Goal: Information Seeking & Learning: Learn about a topic

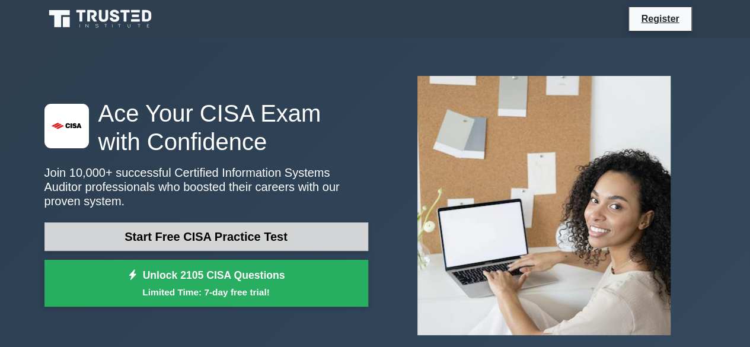
click at [205, 231] on link "Start Free CISA Practice Test" at bounding box center [206, 236] width 324 height 28
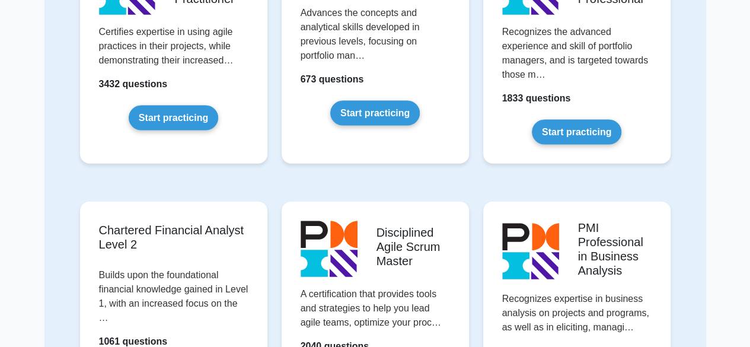
scroll to position [1257, 0]
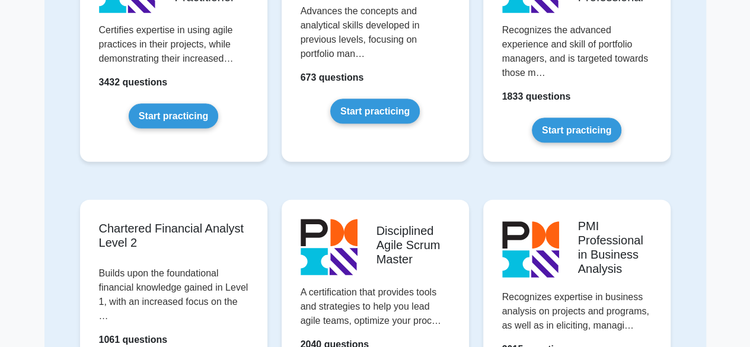
drag, startPoint x: 0, startPoint y: 0, endPoint x: 695, endPoint y: 203, distance: 723.6
click at [695, 203] on div "Featured test packages Project Management Professional Recognizes the competenc…" at bounding box center [374, 300] width 661 height 3038
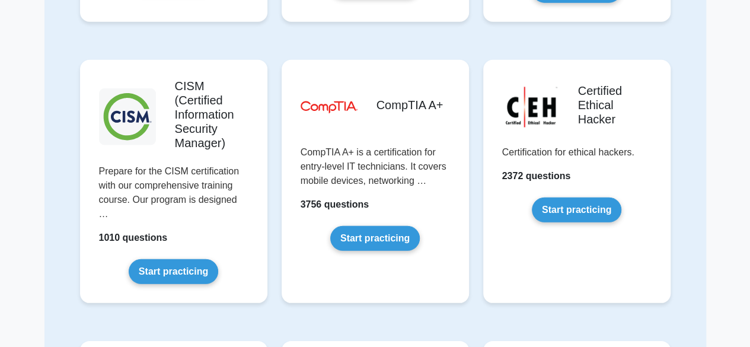
scroll to position [1653, 0]
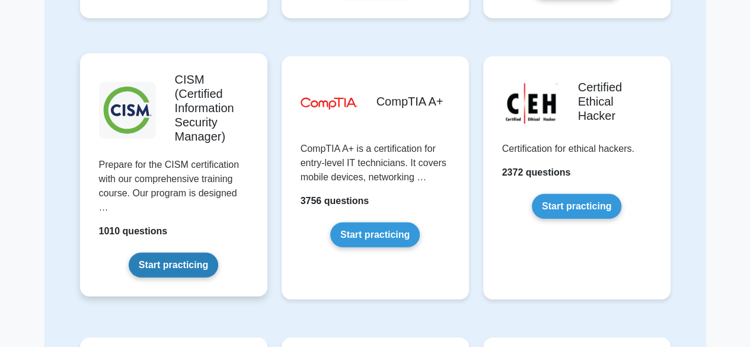
click at [184, 252] on link "Start practicing" at bounding box center [173, 264] width 89 height 25
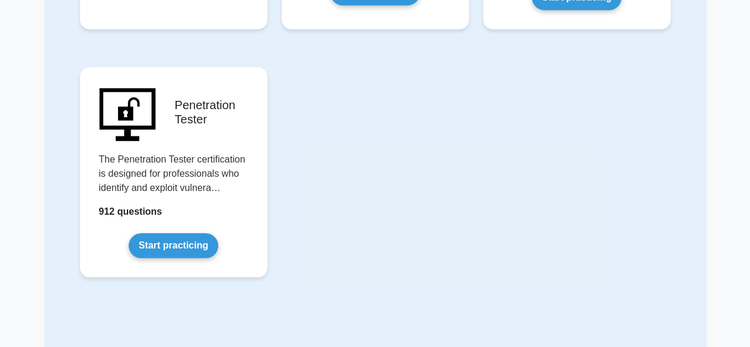
scroll to position [2714, 0]
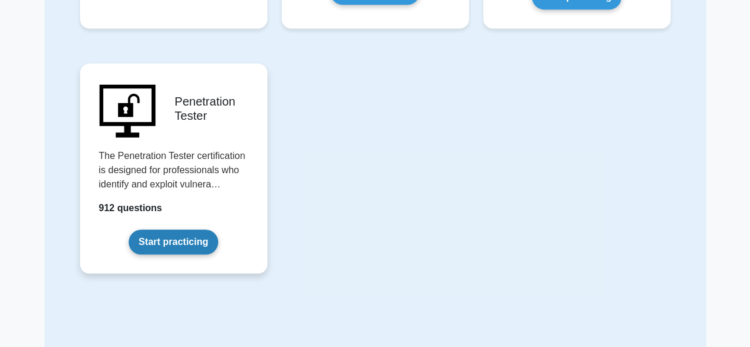
click at [129, 229] on link "Start practicing" at bounding box center [173, 241] width 89 height 25
click at [135, 229] on link "Start practicing" at bounding box center [173, 241] width 89 height 25
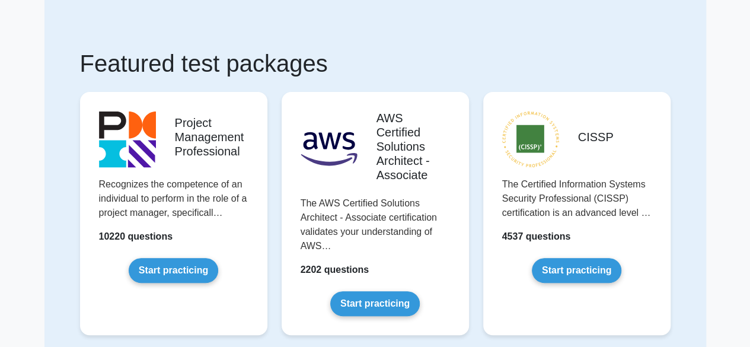
scroll to position [0, 0]
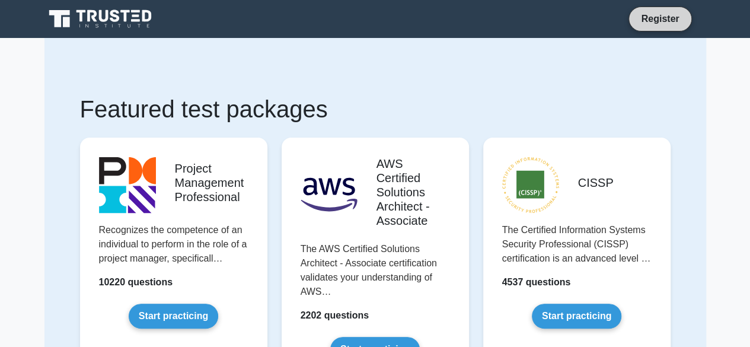
click at [666, 11] on link "Register" at bounding box center [659, 18] width 52 height 15
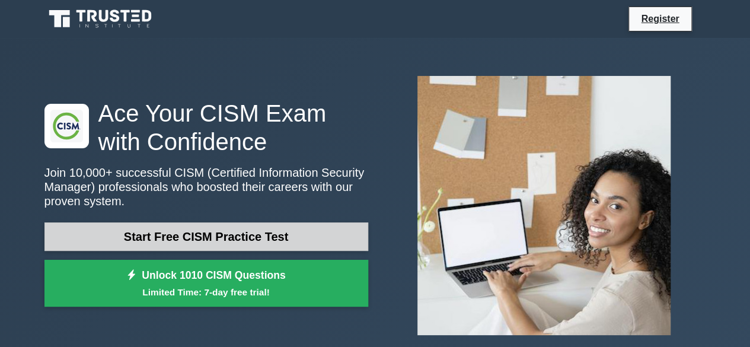
click at [247, 232] on link "Start Free CISM Practice Test" at bounding box center [206, 236] width 324 height 28
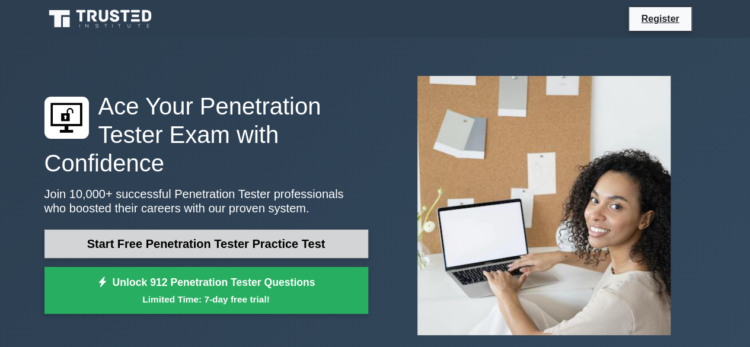
click at [246, 250] on link "Start Free Penetration Tester Practice Test" at bounding box center [206, 243] width 324 height 28
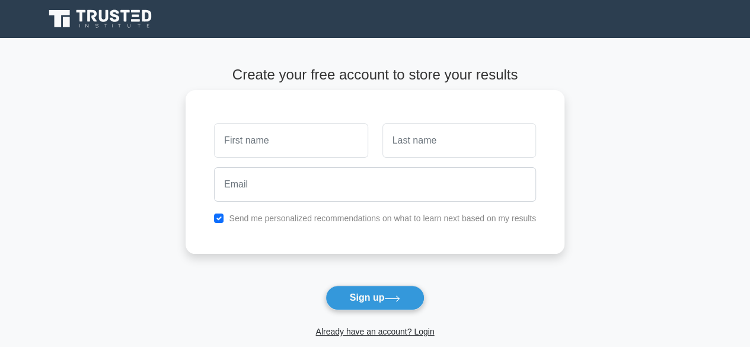
click at [290, 147] on input "text" at bounding box center [290, 140] width 153 height 34
type input "R"
type input "Enid"
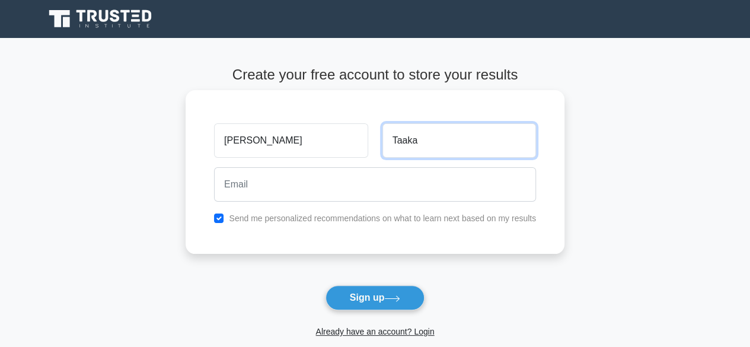
type input "Taaka"
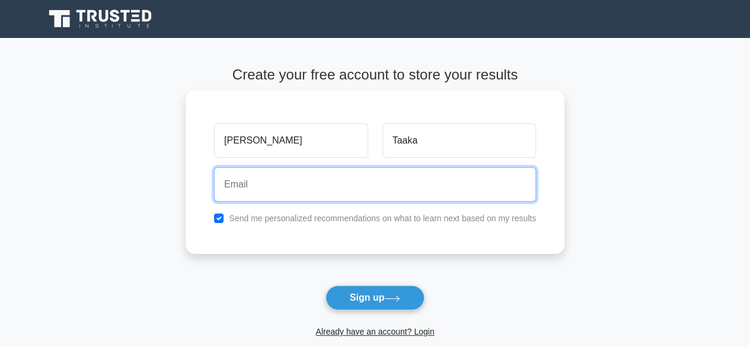
click at [284, 184] on input "email" at bounding box center [375, 184] width 322 height 34
type input "taakaenid@gmail.com"
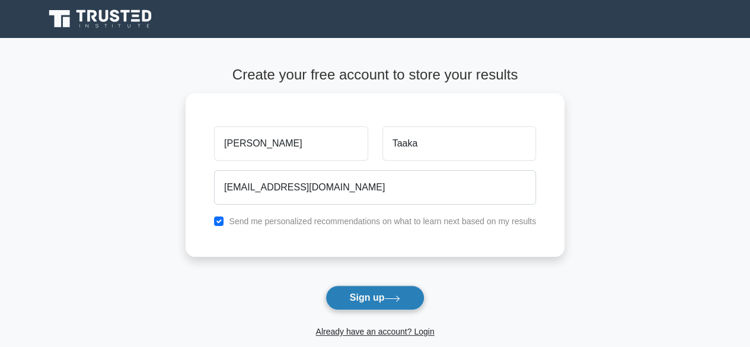
click at [387, 302] on button "Sign up" at bounding box center [375, 297] width 100 height 25
click at [390, 302] on form "Create your free account to store your results Enid Taaka taakaenid@gmail.com S…" at bounding box center [374, 214] width 379 height 296
click at [388, 289] on form "Create your free account to store your results Enid Taaka taakaenid@gmail.com S…" at bounding box center [374, 214] width 379 height 296
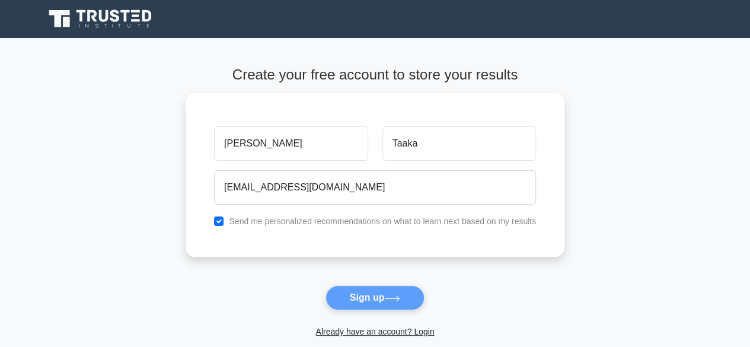
click at [388, 289] on form "Create your free account to store your results Enid Taaka taakaenid@gmail.com S…" at bounding box center [374, 214] width 379 height 296
click at [388, 298] on form "Create your free account to store your results Enid Taaka taakaenid@gmail.com S…" at bounding box center [374, 214] width 379 height 296
click at [368, 296] on form "Create your free account to store your results Enid Taaka taakaenid@gmail.com S…" at bounding box center [374, 214] width 379 height 296
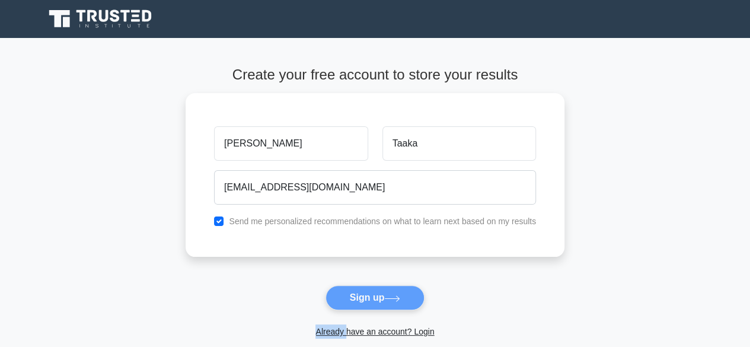
click at [368, 296] on form "Create your free account to store your results Enid Taaka taakaenid@gmail.com S…" at bounding box center [374, 214] width 379 height 296
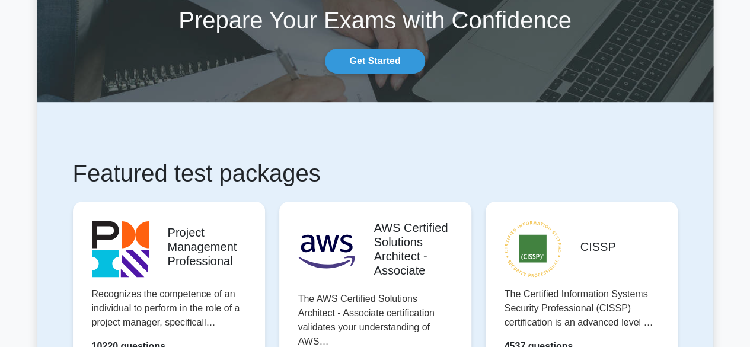
scroll to position [91, 0]
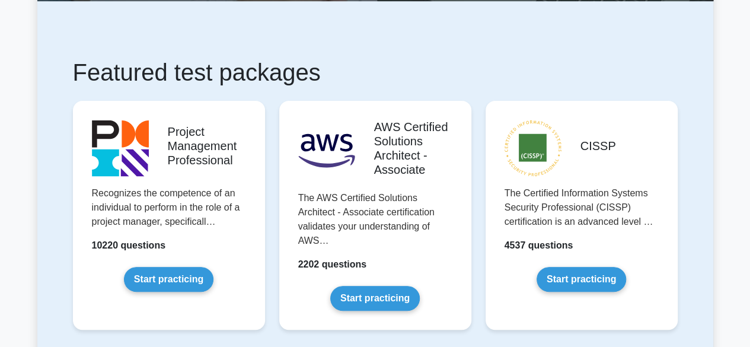
scroll to position [177, 0]
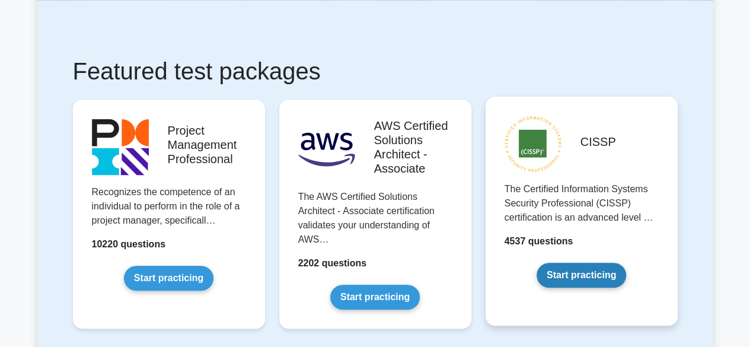
click at [569, 280] on link "Start practicing" at bounding box center [580, 275] width 89 height 25
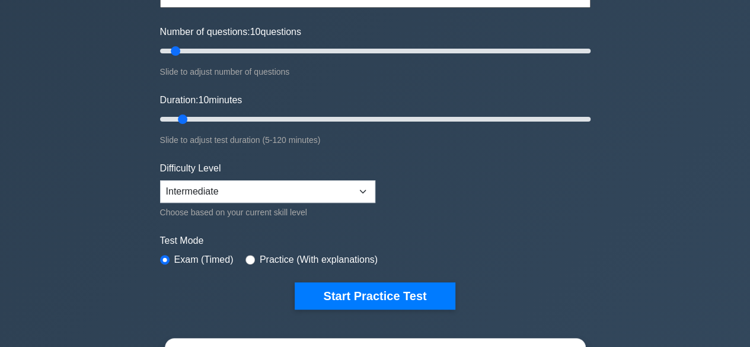
scroll to position [139, 0]
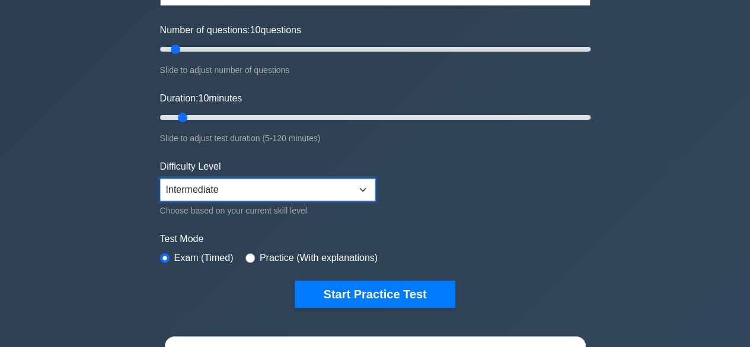
click at [359, 195] on select "Beginner Intermediate Expert" at bounding box center [267, 189] width 215 height 23
select select "beginner"
click at [160, 178] on select "Beginner Intermediate Expert" at bounding box center [267, 189] width 215 height 23
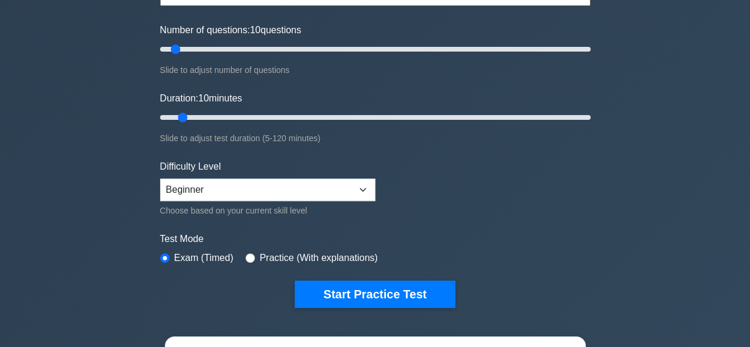
click at [271, 256] on label "Practice (With explanations)" at bounding box center [319, 258] width 118 height 14
click at [248, 254] on input "radio" at bounding box center [249, 257] width 9 height 9
radio input "true"
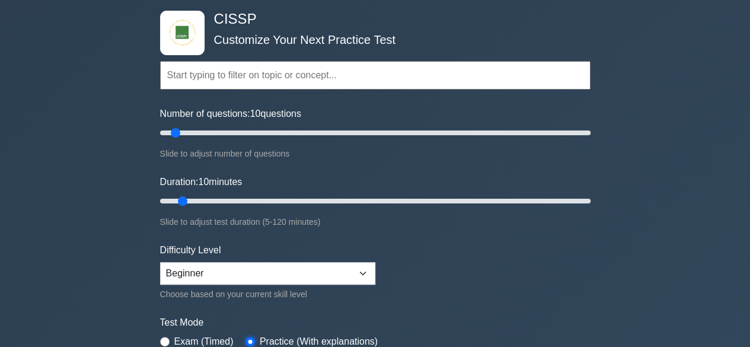
scroll to position [0, 0]
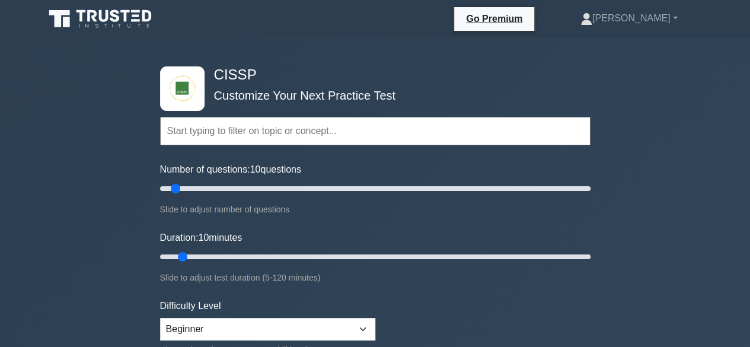
click at [354, 117] on input "text" at bounding box center [375, 131] width 430 height 28
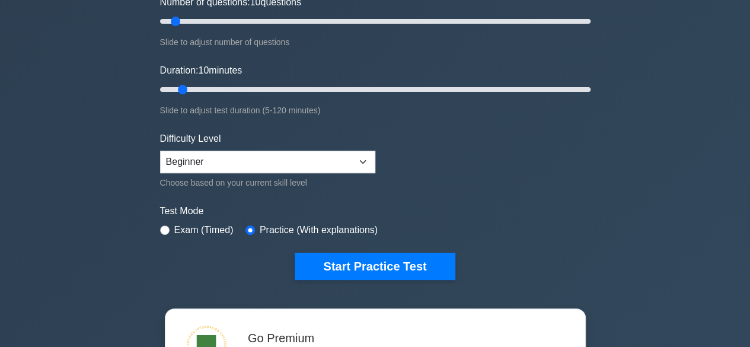
scroll to position [169, 0]
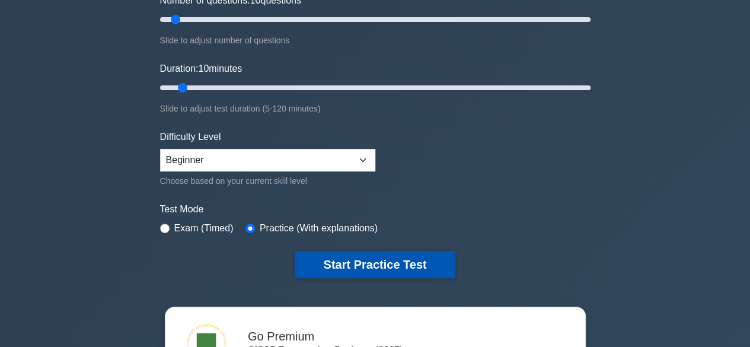
click at [396, 253] on button "Start Practice Test" at bounding box center [375, 264] width 160 height 27
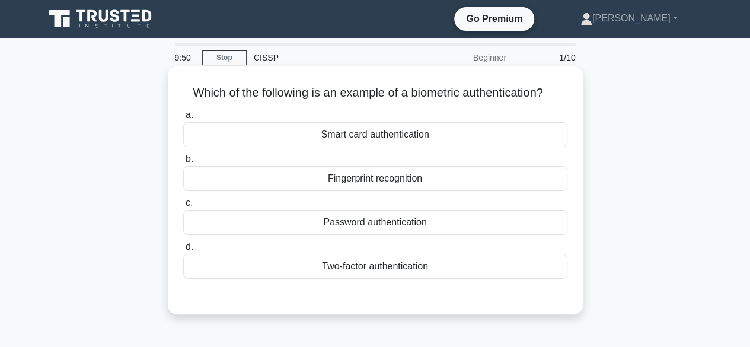
click at [356, 174] on div "Fingerprint recognition" at bounding box center [375, 178] width 384 height 25
click at [183, 163] on input "b. Fingerprint recognition" at bounding box center [183, 159] width 0 height 8
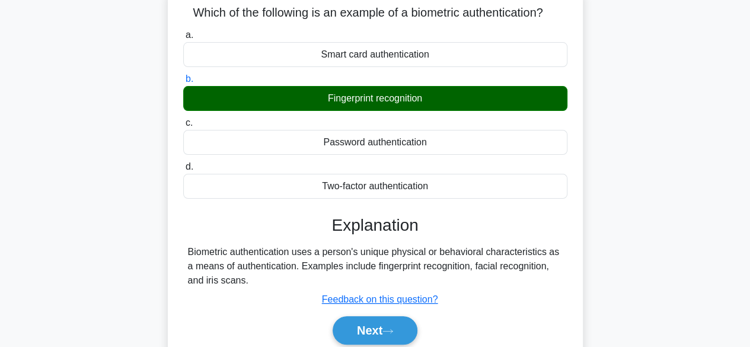
scroll to position [81, 0]
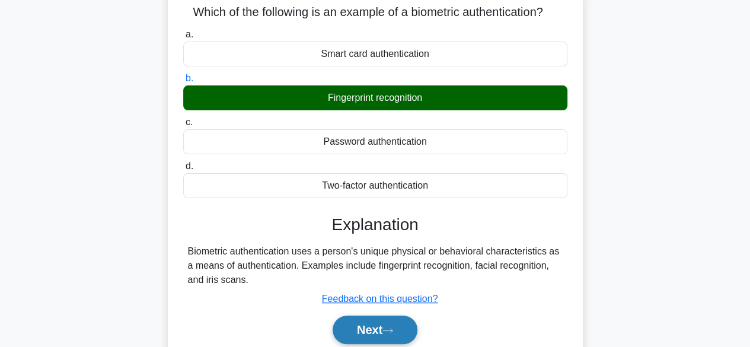
click at [359, 325] on button "Next" at bounding box center [374, 329] width 85 height 28
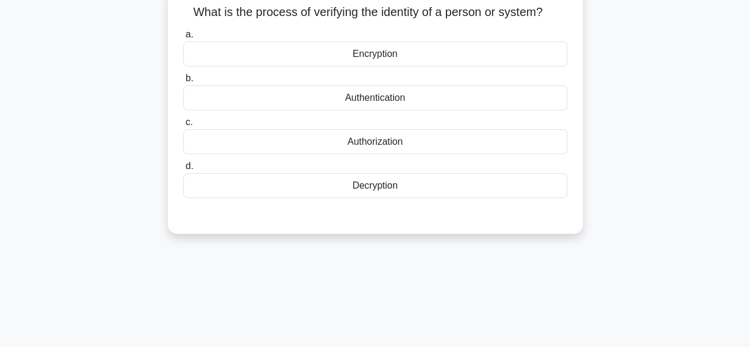
click at [313, 177] on div "Decryption" at bounding box center [375, 185] width 384 height 25
click at [183, 170] on input "d. Decryption" at bounding box center [183, 166] width 0 height 8
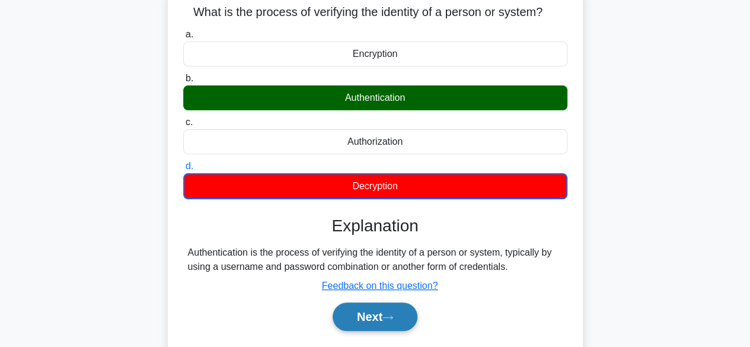
click at [368, 315] on button "Next" at bounding box center [374, 316] width 85 height 28
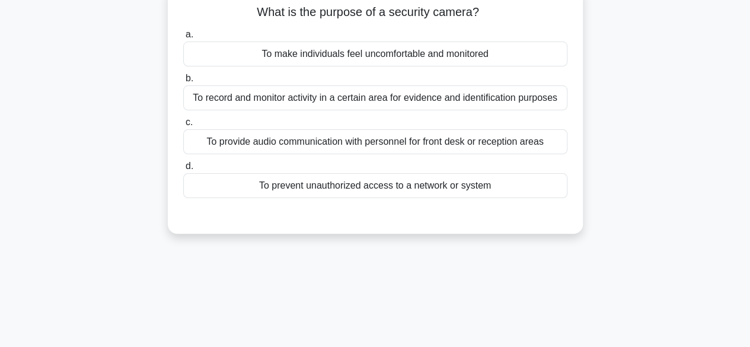
click at [514, 97] on div "To record and monitor activity in a certain area for evidence and identificatio…" at bounding box center [375, 97] width 384 height 25
click at [183, 82] on input "b. To record and monitor activity in a certain area for evidence and identifica…" at bounding box center [183, 79] width 0 height 8
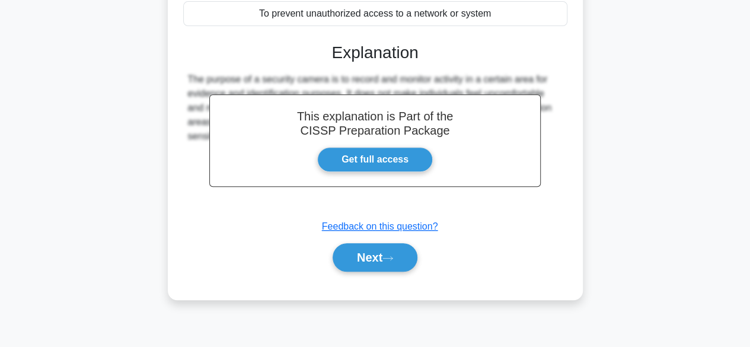
scroll to position [263, 0]
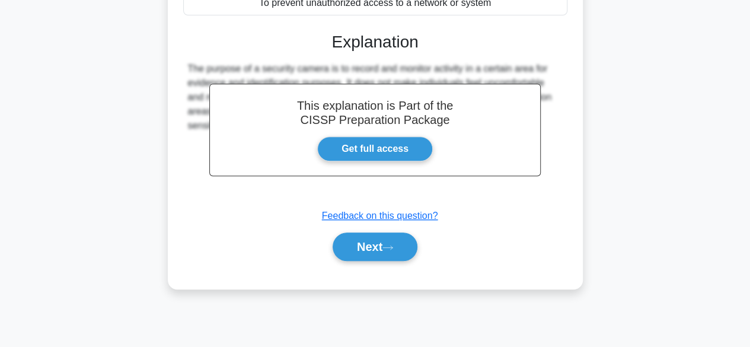
click at [499, 223] on div "Submit feedback Feedback on this question?" at bounding box center [380, 216] width 384 height 14
click at [390, 261] on button "Next" at bounding box center [374, 246] width 85 height 28
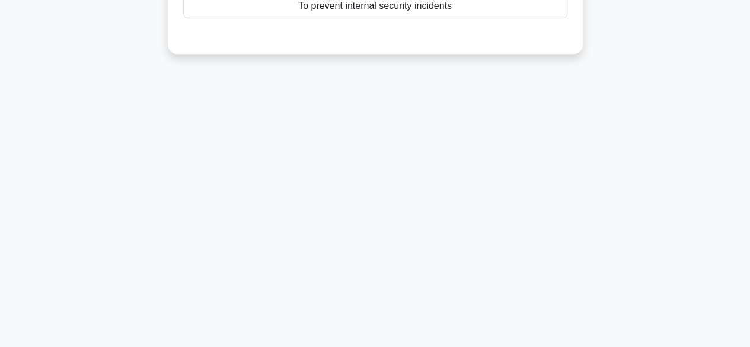
scroll to position [0, 0]
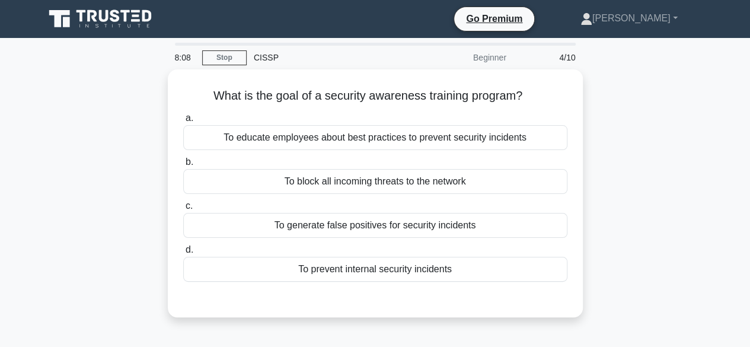
click at [390, 267] on div "To prevent internal security incidents" at bounding box center [375, 269] width 384 height 25
click at [183, 254] on input "d. To prevent internal security incidents" at bounding box center [183, 250] width 0 height 8
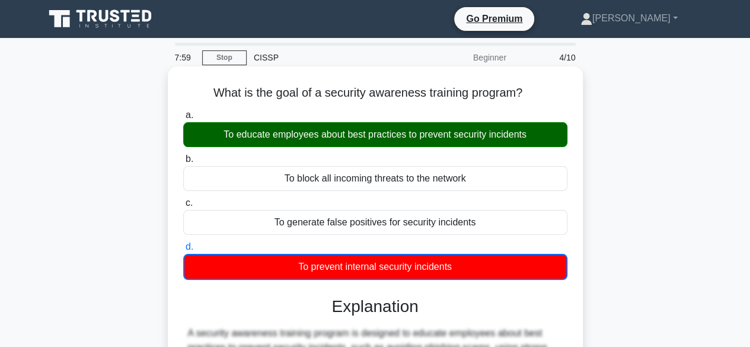
click at [474, 132] on div "To educate employees about best practices to prevent security incidents" at bounding box center [375, 134] width 384 height 25
click at [183, 119] on input "a. To educate employees about best practices to prevent security incidents" at bounding box center [183, 115] width 0 height 8
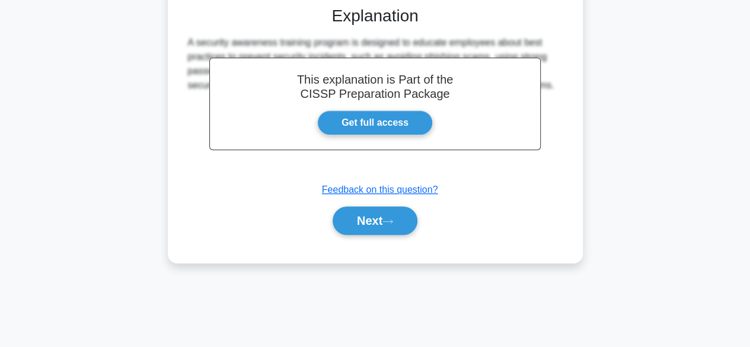
scroll to position [292, 0]
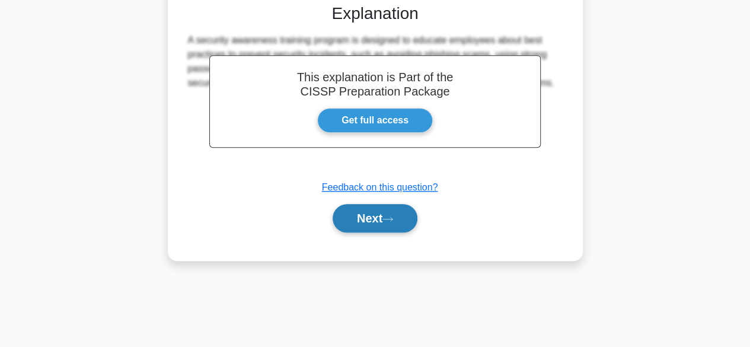
click at [360, 218] on button "Next" at bounding box center [374, 218] width 85 height 28
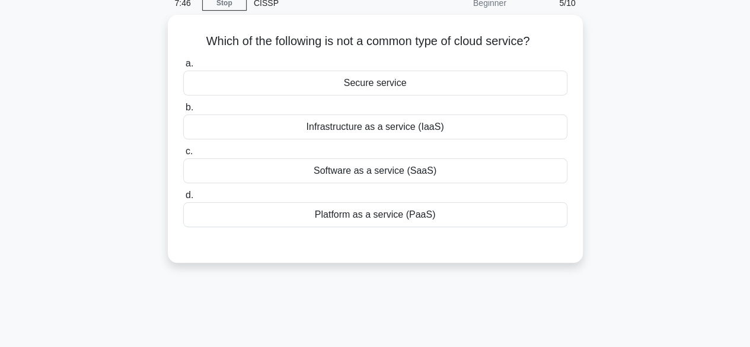
scroll to position [0, 0]
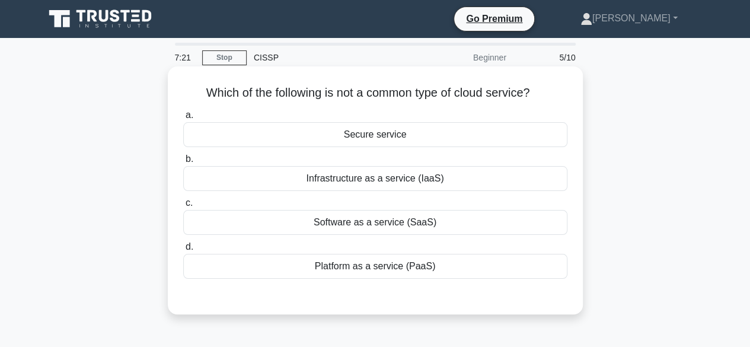
click at [452, 182] on div "Infrastructure as a service (IaaS)" at bounding box center [375, 178] width 384 height 25
click at [183, 163] on input "b. Infrastructure as a service (IaaS)" at bounding box center [183, 159] width 0 height 8
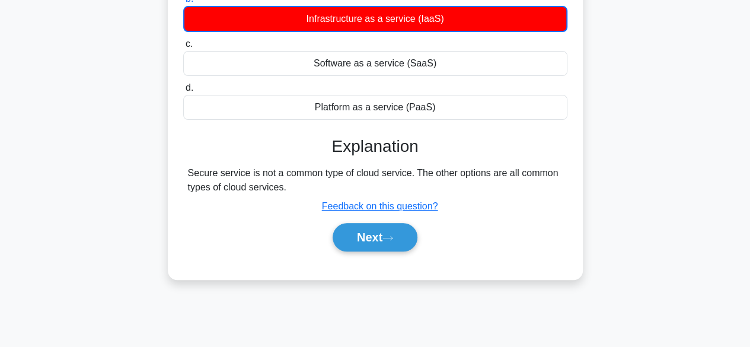
scroll to position [161, 0]
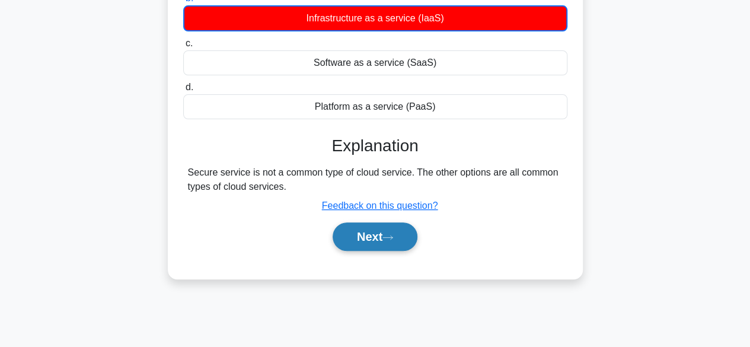
click at [378, 238] on button "Next" at bounding box center [374, 236] width 85 height 28
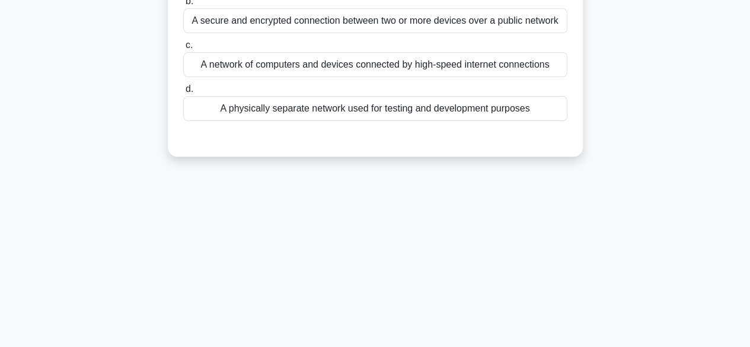
scroll to position [0, 0]
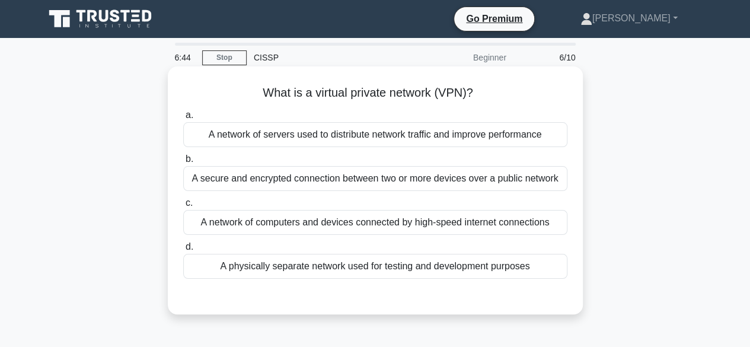
click at [209, 137] on div "A network of servers used to distribute network traffic and improve performance" at bounding box center [375, 134] width 384 height 25
click at [183, 119] on input "a. A network of servers used to distribute network traffic and improve performa…" at bounding box center [183, 115] width 0 height 8
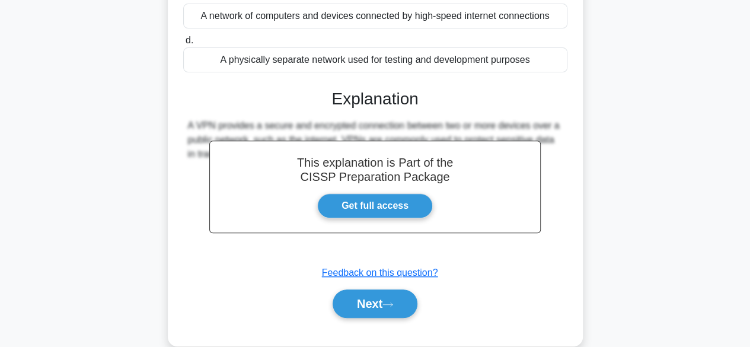
scroll to position [209, 0]
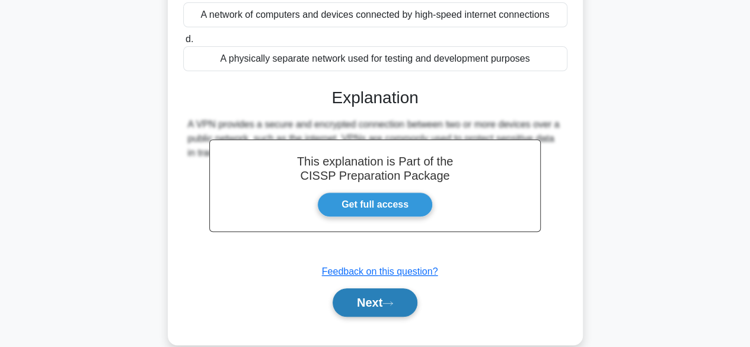
click at [393, 306] on icon at bounding box center [387, 303] width 11 height 7
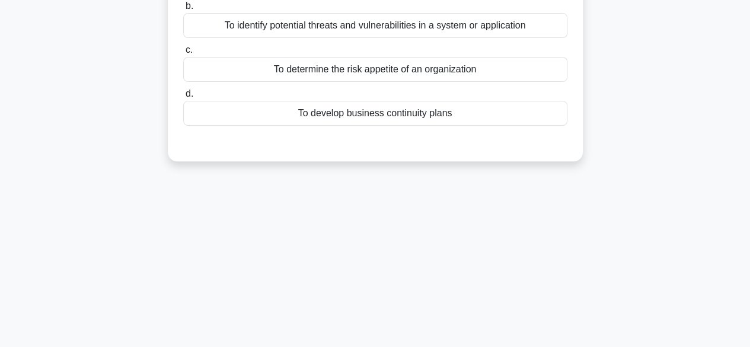
scroll to position [0, 0]
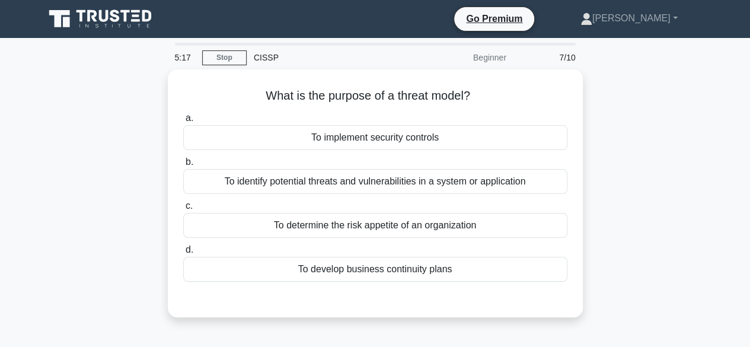
click at [487, 236] on div "a. To implement security controls b. To identify potential threats and vulnerab…" at bounding box center [375, 195] width 398 height 175
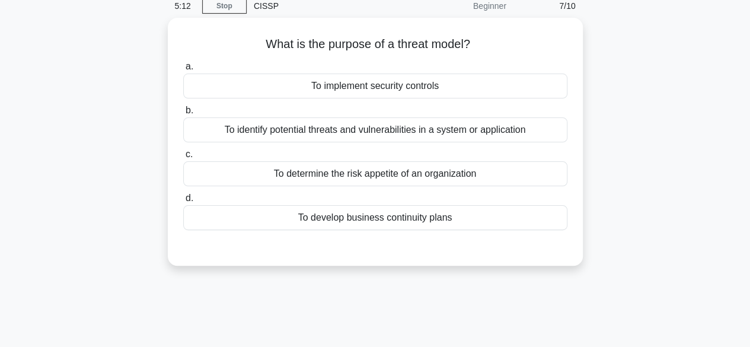
scroll to position [50, 0]
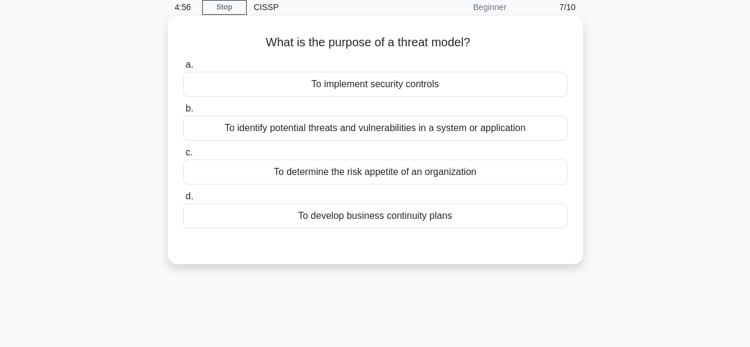
click at [414, 131] on div "To identify potential threats and vulnerabilities in a system or application" at bounding box center [375, 128] width 384 height 25
click at [183, 113] on input "b. To identify potential threats and vulnerabilities in a system or application" at bounding box center [183, 109] width 0 height 8
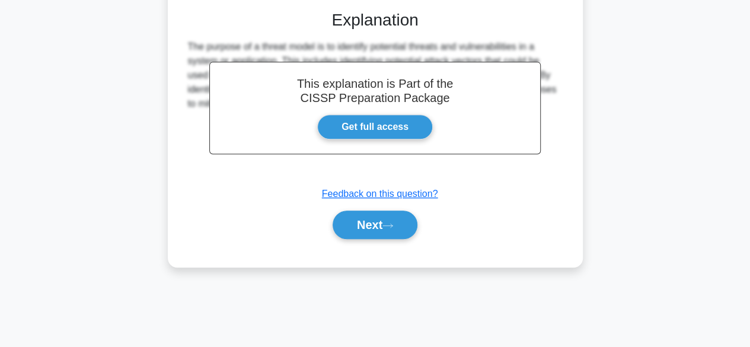
scroll to position [293, 0]
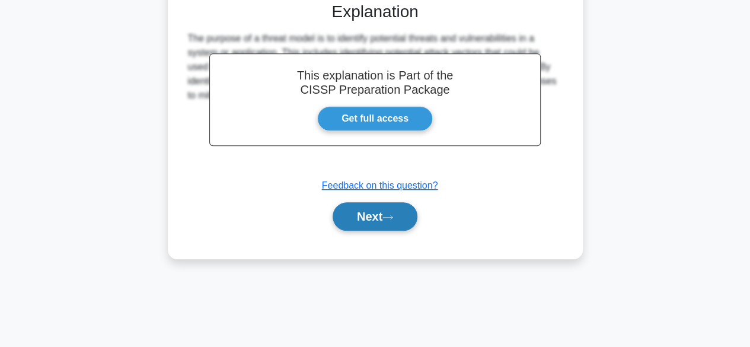
click at [376, 207] on button "Next" at bounding box center [374, 216] width 85 height 28
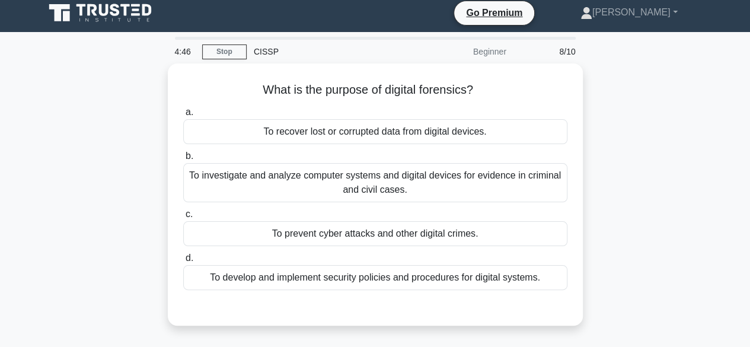
scroll to position [0, 0]
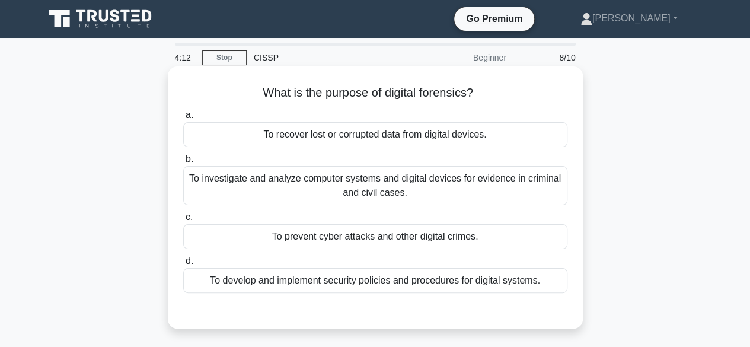
click at [474, 193] on div "To investigate and analyze computer systems and digital devices for evidence in…" at bounding box center [375, 185] width 384 height 39
click at [183, 163] on input "b. To investigate and analyze computer systems and digital devices for evidence…" at bounding box center [183, 159] width 0 height 8
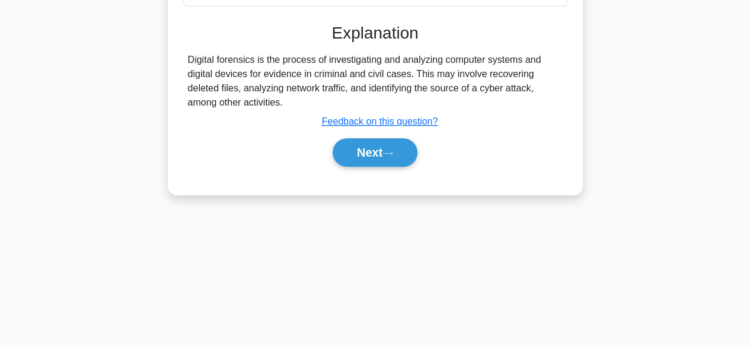
scroll to position [293, 0]
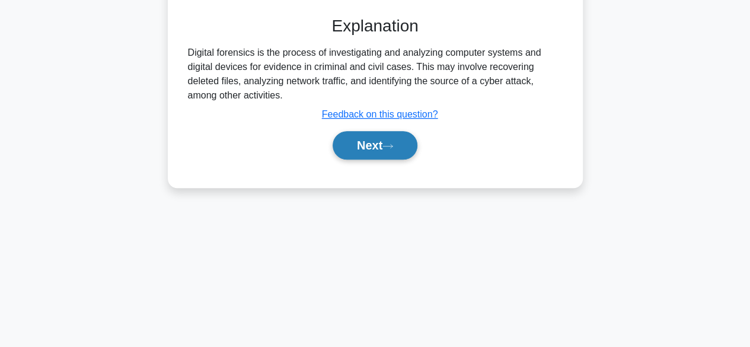
click at [361, 144] on button "Next" at bounding box center [374, 145] width 85 height 28
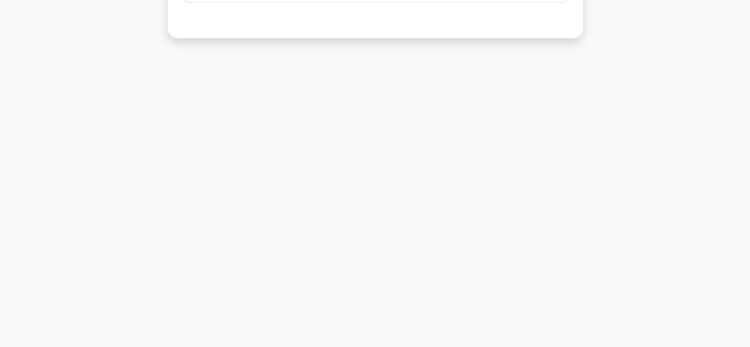
scroll to position [0, 0]
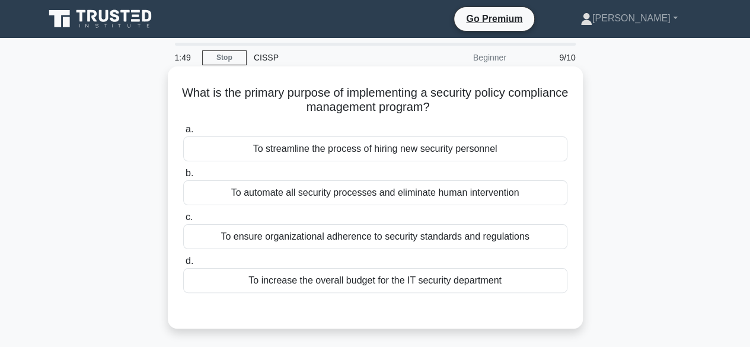
click at [443, 242] on div "To ensure organizational adherence to security standards and regulations" at bounding box center [375, 236] width 384 height 25
click at [183, 221] on input "c. To ensure organizational adherence to security standards and regulations" at bounding box center [183, 217] width 0 height 8
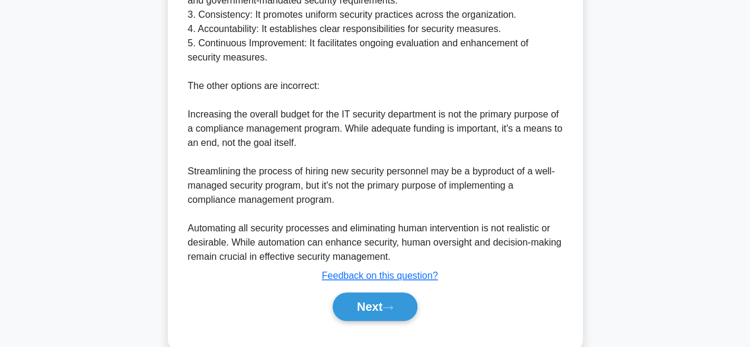
scroll to position [468, 0]
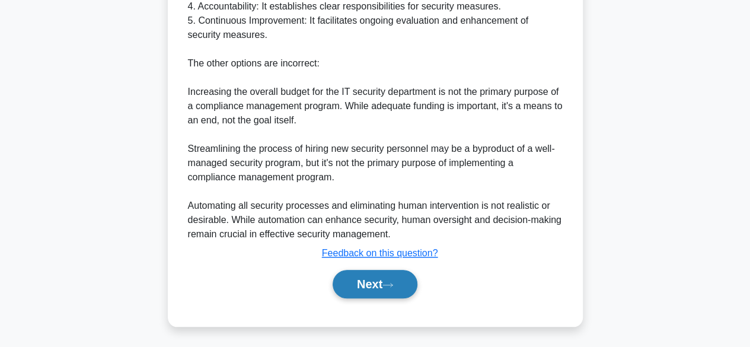
click at [360, 290] on button "Next" at bounding box center [374, 284] width 85 height 28
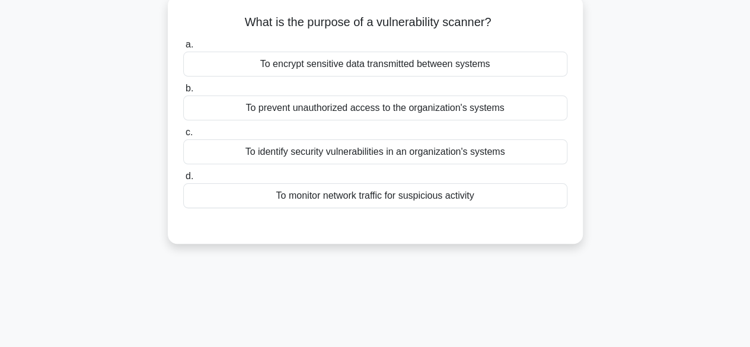
scroll to position [0, 0]
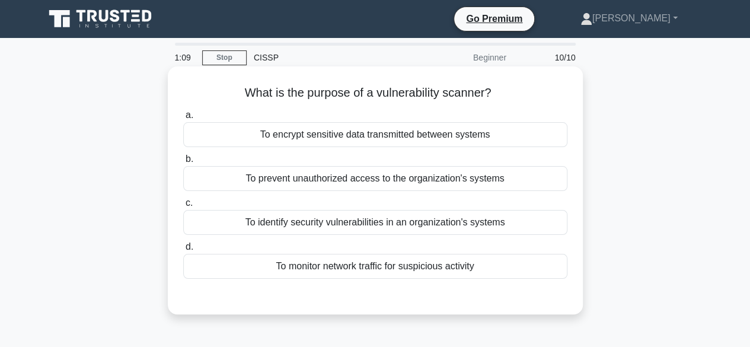
click at [343, 228] on div "To identify security vulnerabilities in an organization's systems" at bounding box center [375, 222] width 384 height 25
click at [183, 207] on input "c. To identify security vulnerabilities in an organization's systems" at bounding box center [183, 203] width 0 height 8
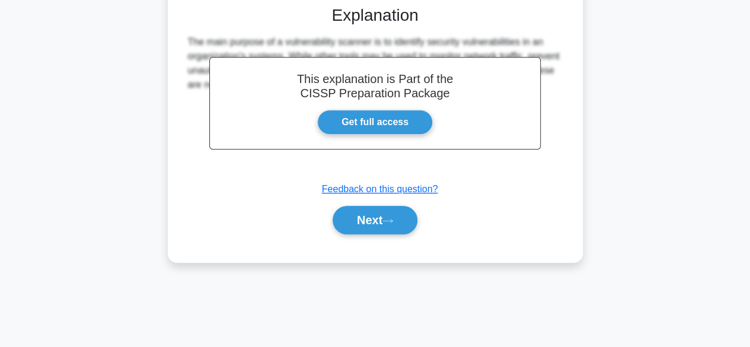
scroll to position [291, 0]
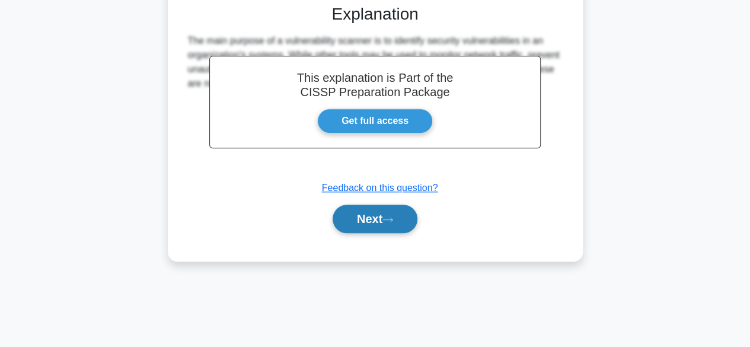
click at [369, 222] on button "Next" at bounding box center [374, 218] width 85 height 28
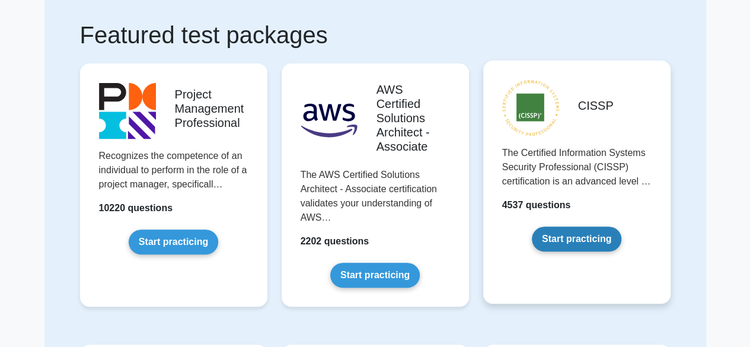
scroll to position [73, 0]
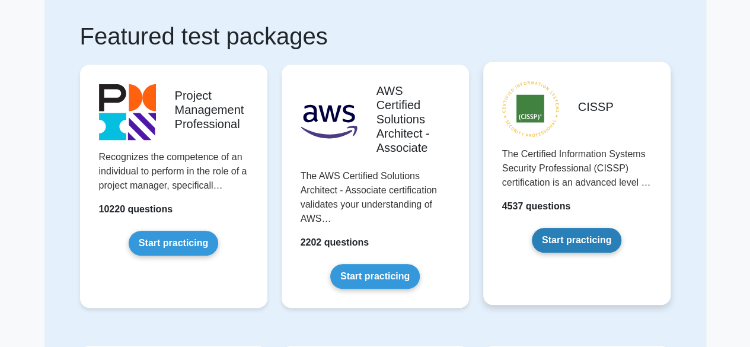
click at [603, 246] on link "Start practicing" at bounding box center [576, 240] width 89 height 25
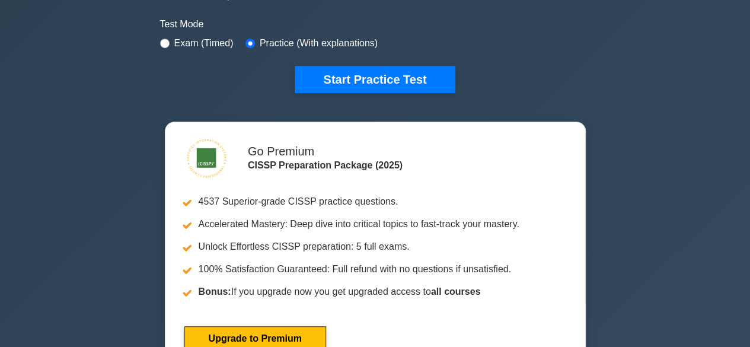
scroll to position [355, 0]
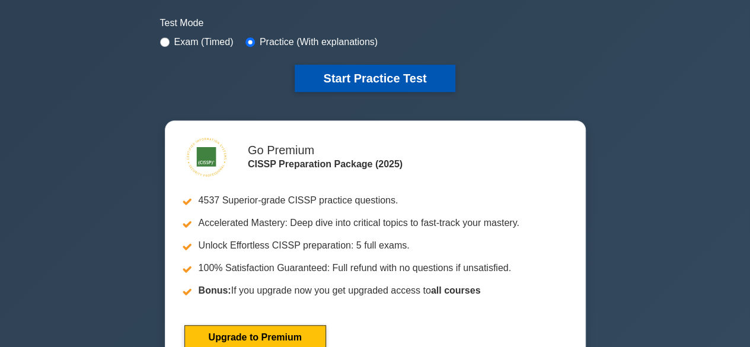
click at [388, 71] on button "Start Practice Test" at bounding box center [375, 78] width 160 height 27
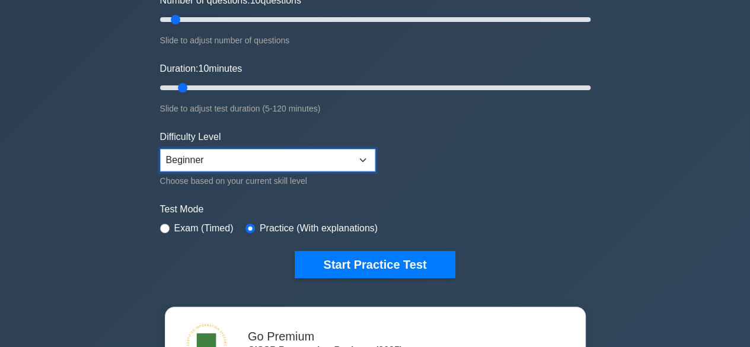
click at [363, 162] on select "Beginner Intermediate Expert" at bounding box center [267, 160] width 215 height 23
select select "intermediate"
click at [160, 149] on select "Beginner Intermediate Expert" at bounding box center [267, 160] width 215 height 23
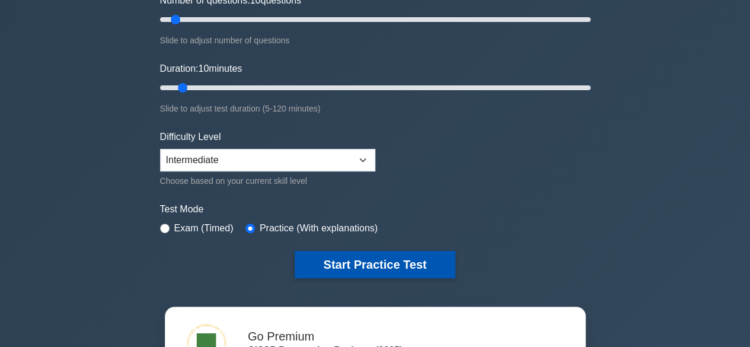
click at [345, 257] on button "Start Practice Test" at bounding box center [375, 264] width 160 height 27
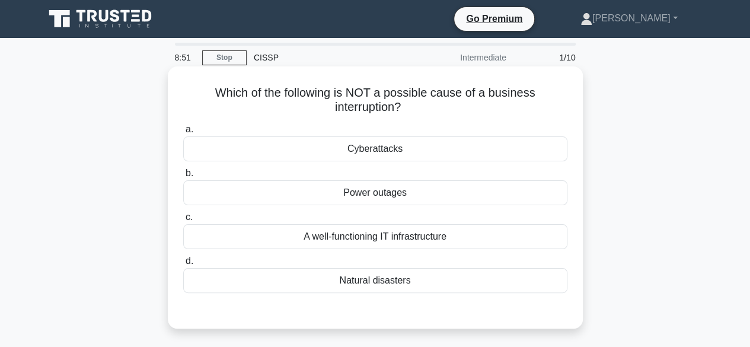
click at [472, 229] on div "A well-functioning IT infrastructure" at bounding box center [375, 236] width 384 height 25
click at [183, 221] on input "c. A well-functioning IT infrastructure" at bounding box center [183, 217] width 0 height 8
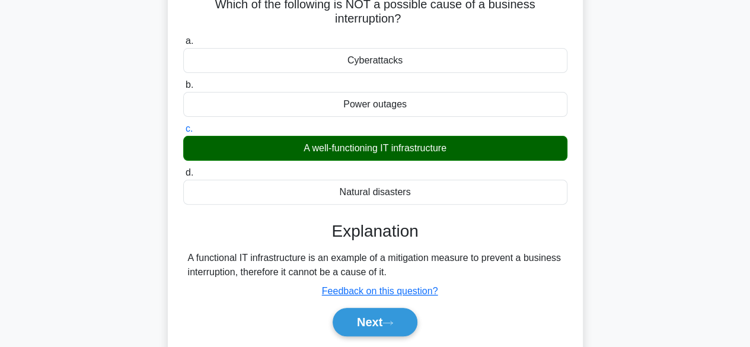
scroll to position [89, 0]
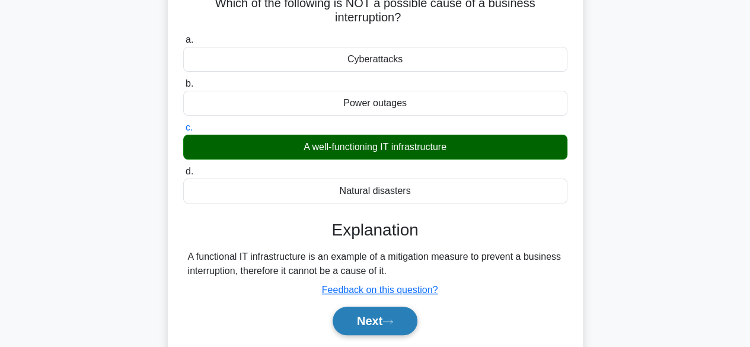
click at [360, 325] on button "Next" at bounding box center [374, 320] width 85 height 28
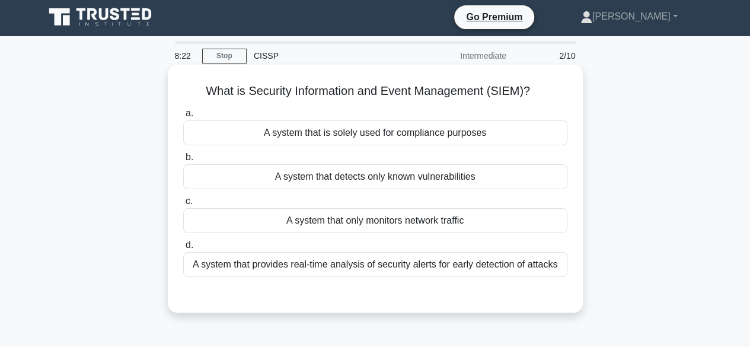
scroll to position [2, 0]
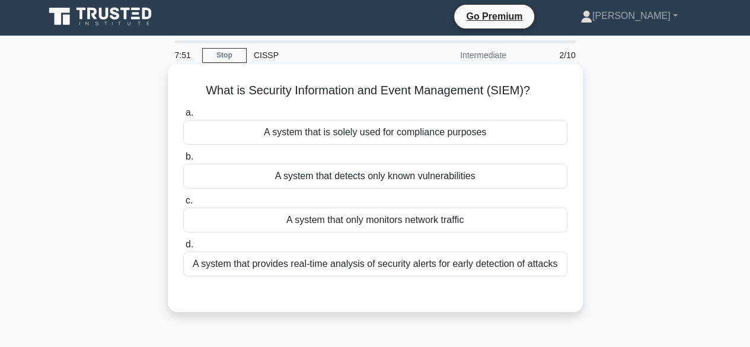
click at [410, 274] on div "A system that provides real-time analysis of security alerts for early detectio…" at bounding box center [375, 263] width 384 height 25
click at [183, 248] on input "d. A system that provides real-time analysis of security alerts for early detec…" at bounding box center [183, 245] width 0 height 8
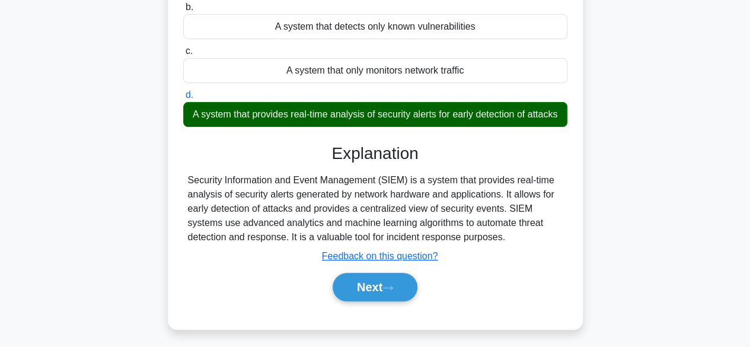
scroll to position [152, 0]
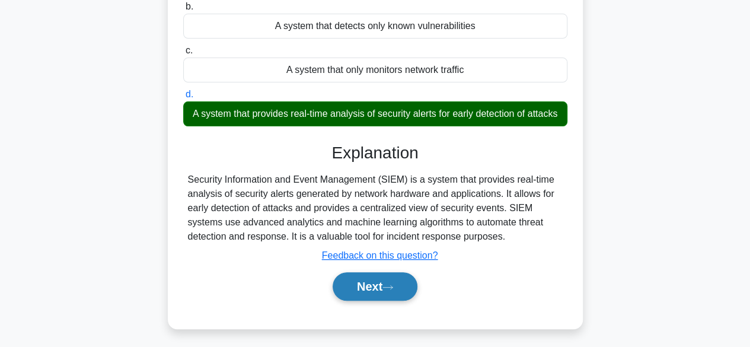
click at [379, 295] on button "Next" at bounding box center [374, 286] width 85 height 28
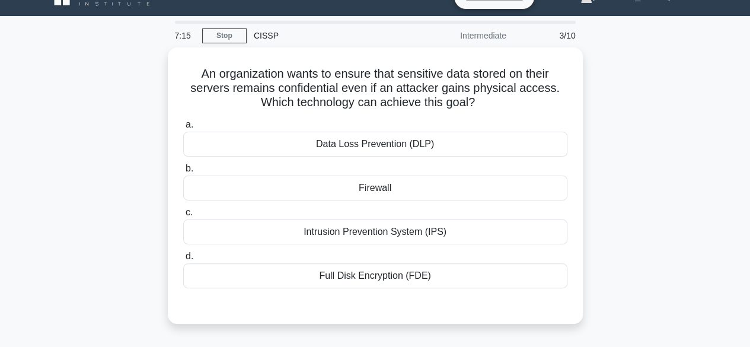
scroll to position [21, 0]
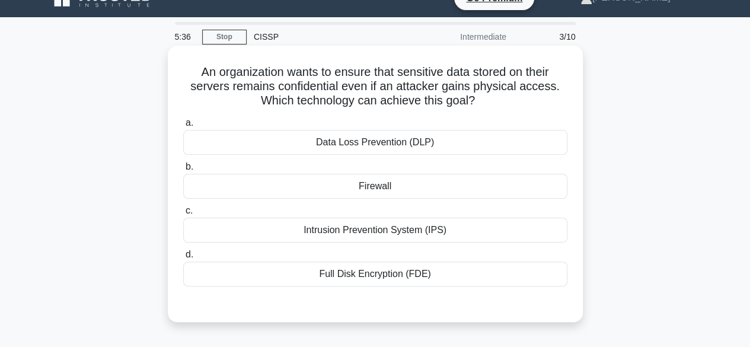
click at [458, 136] on div "Data Loss Prevention (DLP)" at bounding box center [375, 142] width 384 height 25
click at [183, 127] on input "a. Data Loss Prevention (DLP)" at bounding box center [183, 123] width 0 height 8
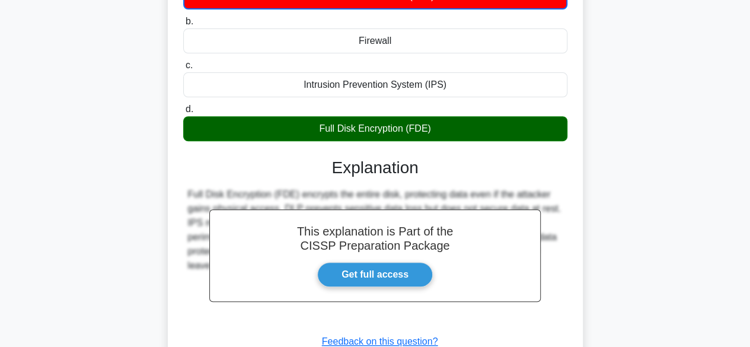
scroll to position [218, 0]
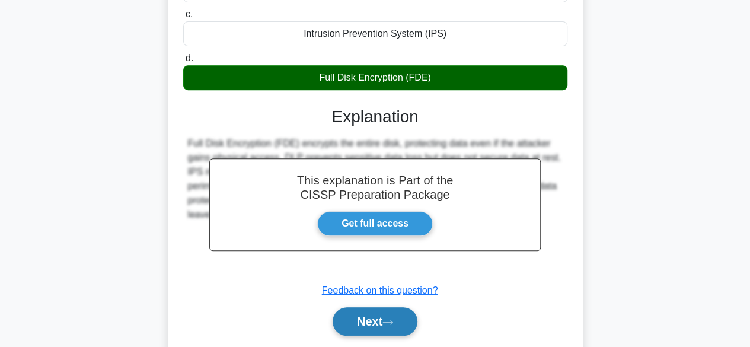
click at [372, 318] on button "Next" at bounding box center [374, 321] width 85 height 28
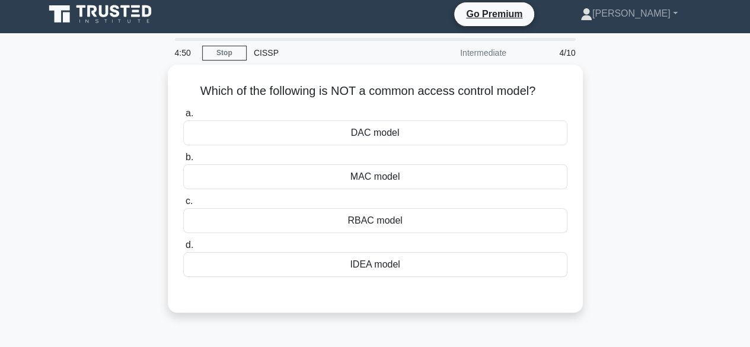
scroll to position [4, 0]
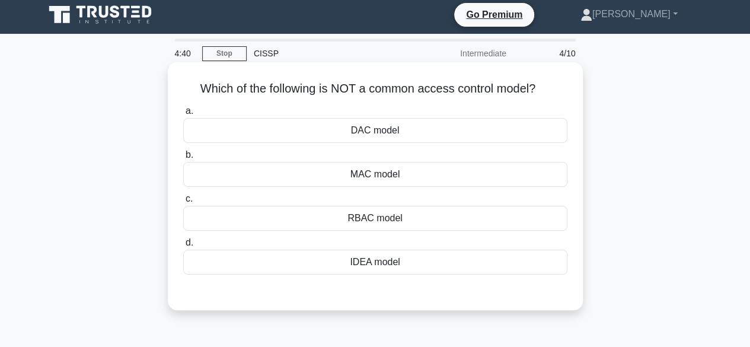
click at [405, 264] on div "IDEA model" at bounding box center [375, 261] width 384 height 25
click at [183, 247] on input "d. IDEA model" at bounding box center [183, 243] width 0 height 8
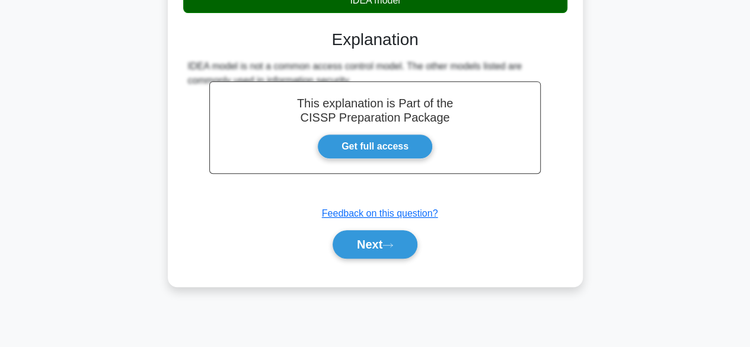
scroll to position [268, 0]
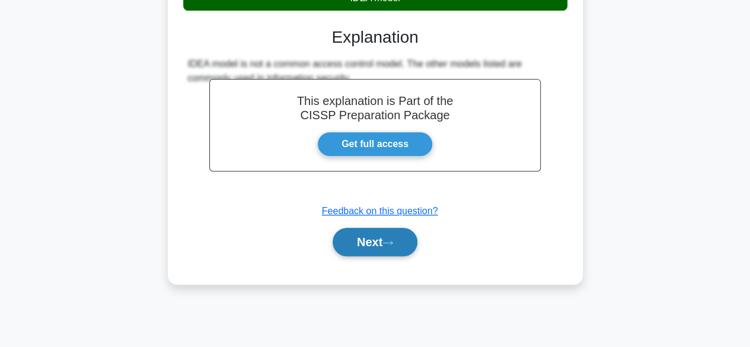
click at [365, 228] on button "Next" at bounding box center [374, 242] width 85 height 28
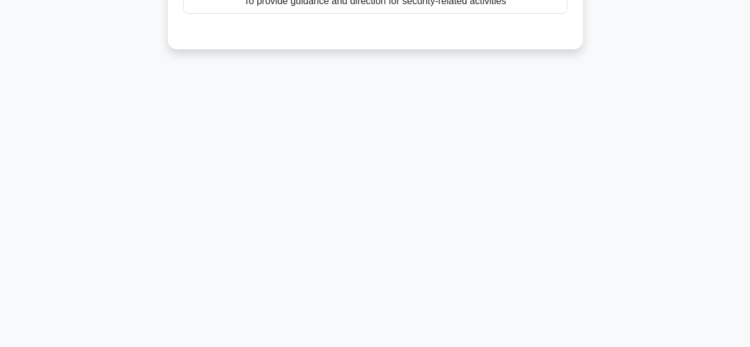
scroll to position [0, 0]
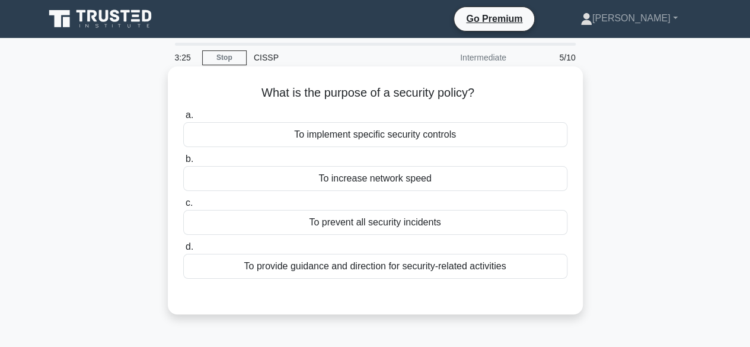
click at [482, 136] on div "To implement specific security controls" at bounding box center [375, 134] width 384 height 25
click at [183, 119] on input "a. To implement specific security controls" at bounding box center [183, 115] width 0 height 8
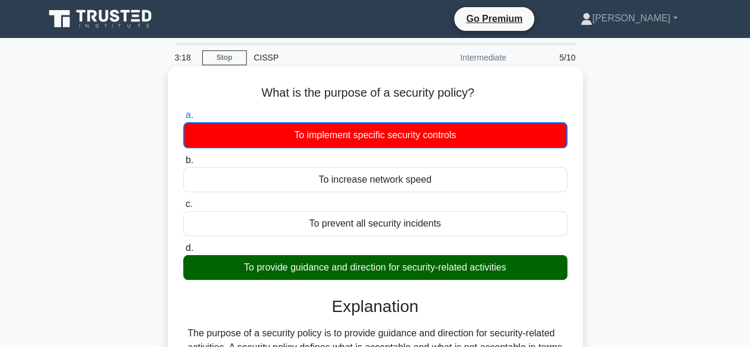
scroll to position [94, 0]
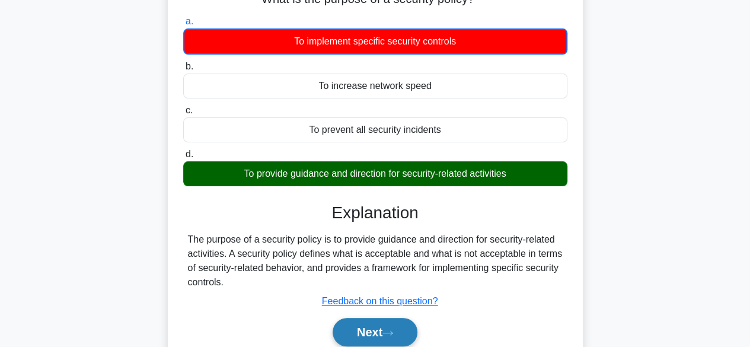
click at [365, 339] on button "Next" at bounding box center [374, 332] width 85 height 28
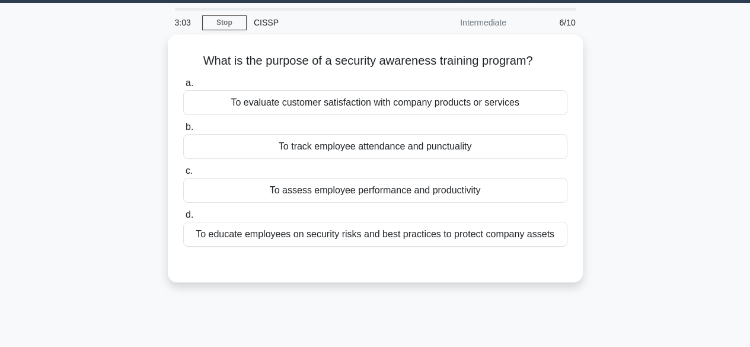
scroll to position [34, 0]
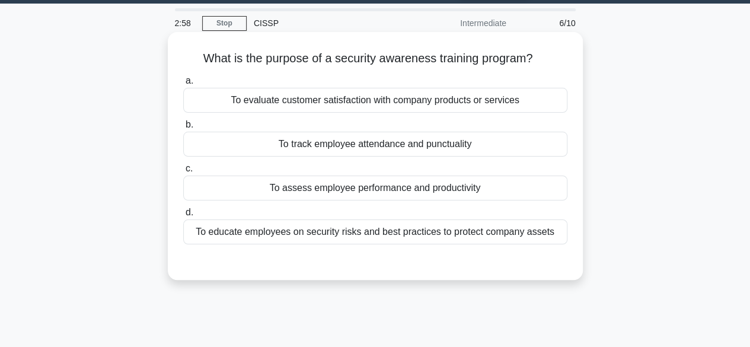
click at [457, 233] on div "To educate employees on security risks and best practices to protect company as…" at bounding box center [375, 231] width 384 height 25
click at [183, 216] on input "d. To educate employees on security risks and best practices to protect company…" at bounding box center [183, 213] width 0 height 8
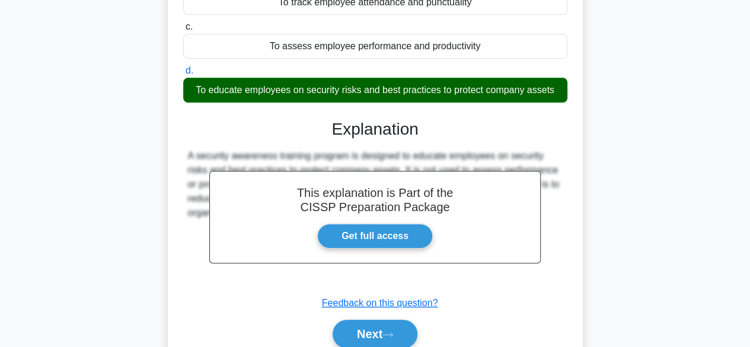
scroll to position [177, 0]
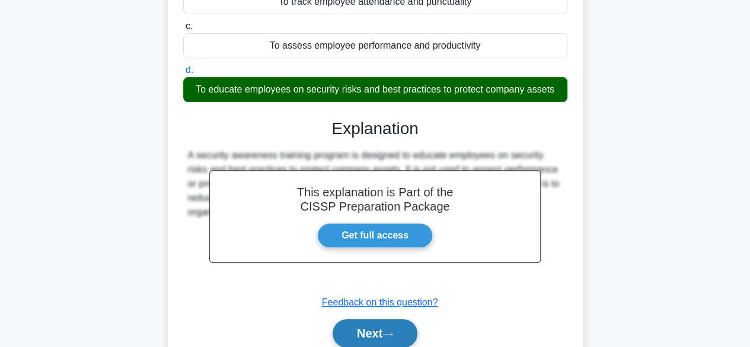
click at [361, 335] on button "Next" at bounding box center [374, 333] width 85 height 28
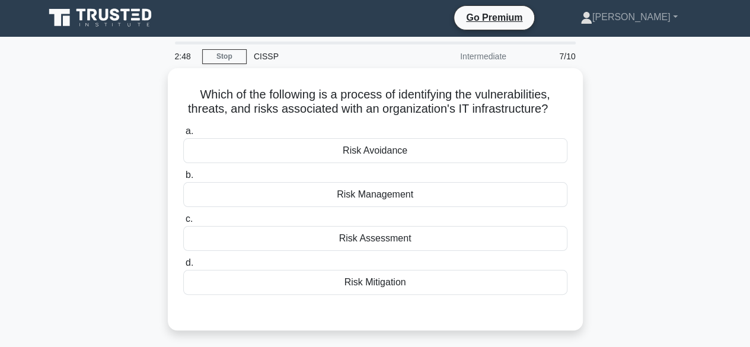
scroll to position [1, 0]
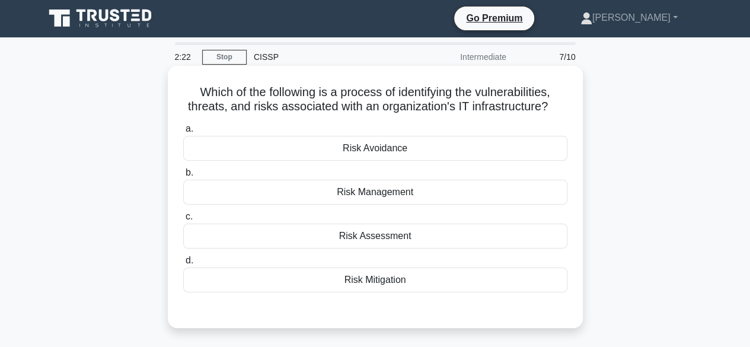
click at [399, 235] on div "Risk Assessment" at bounding box center [375, 235] width 384 height 25
click at [183, 220] on input "c. Risk Assessment" at bounding box center [183, 217] width 0 height 8
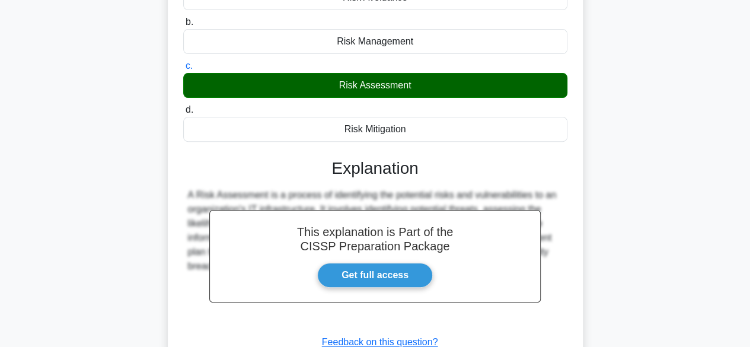
scroll to position [293, 0]
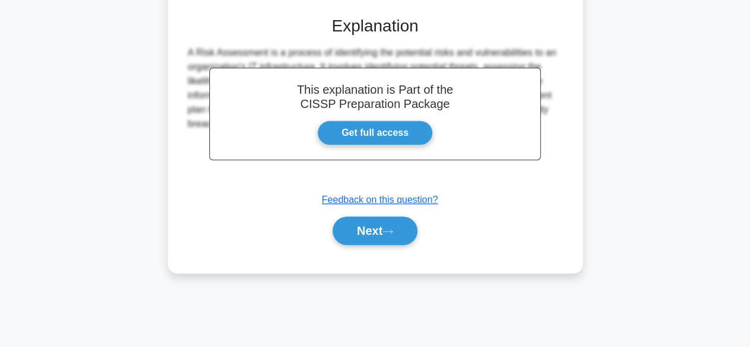
click at [399, 235] on button "Next" at bounding box center [374, 230] width 85 height 28
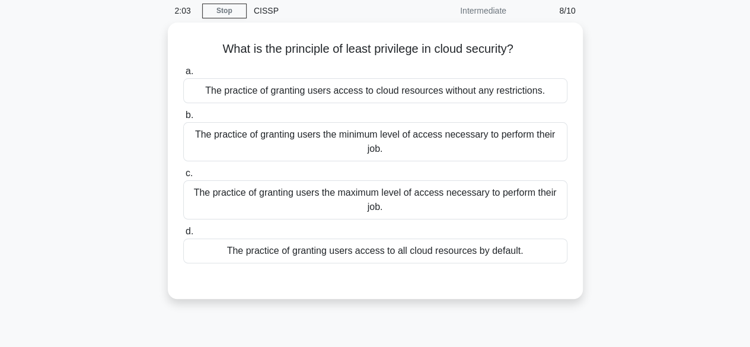
scroll to position [9, 0]
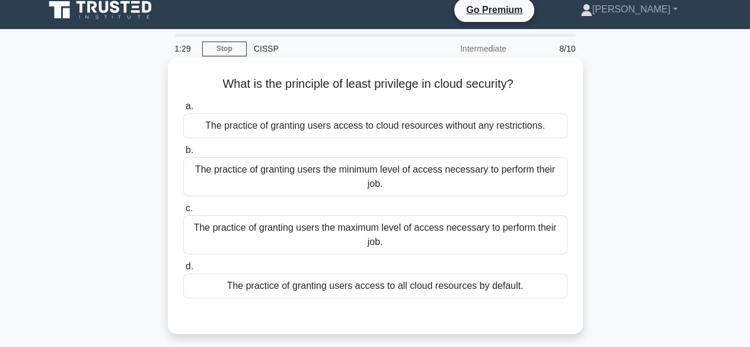
click at [366, 171] on div "The practice of granting users the minimum level of access necessary to perform…" at bounding box center [375, 176] width 384 height 39
click at [183, 154] on input "b. The practice of granting users the minimum level of access necessary to perf…" at bounding box center [183, 150] width 0 height 8
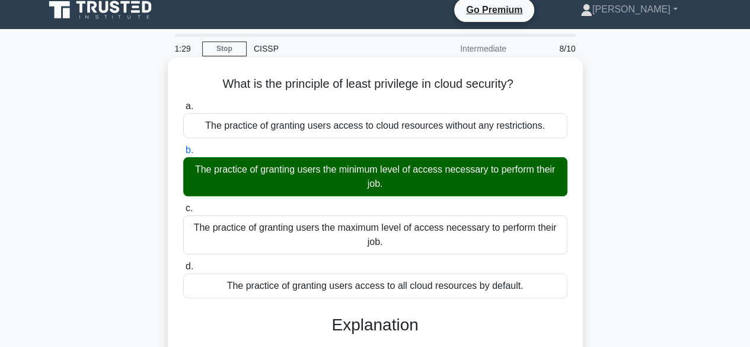
click at [366, 171] on div "The practice of granting users the minimum level of access necessary to perform…" at bounding box center [375, 176] width 384 height 39
click at [183, 154] on input "b. The practice of granting users the minimum level of access necessary to perf…" at bounding box center [183, 150] width 0 height 8
click at [375, 168] on div "The practice of granting users the minimum level of access necessary to perform…" at bounding box center [375, 176] width 384 height 39
click at [183, 154] on input "b. The practice of granting users the minimum level of access necessary to perf…" at bounding box center [183, 150] width 0 height 8
click at [329, 231] on div "The practice of granting users the maximum level of access necessary to perform…" at bounding box center [375, 234] width 384 height 39
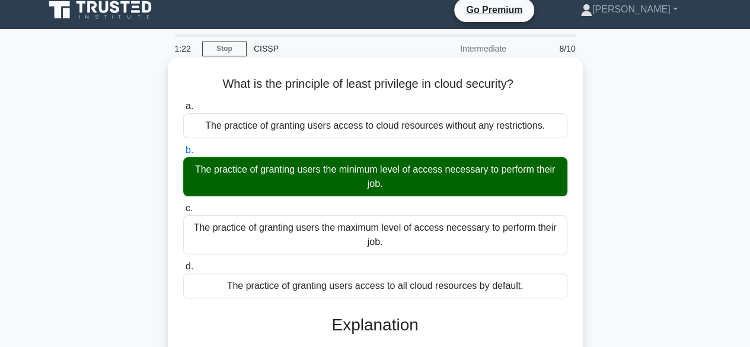
click at [183, 212] on input "c. The practice of granting users the maximum level of access necessary to perf…" at bounding box center [183, 208] width 0 height 8
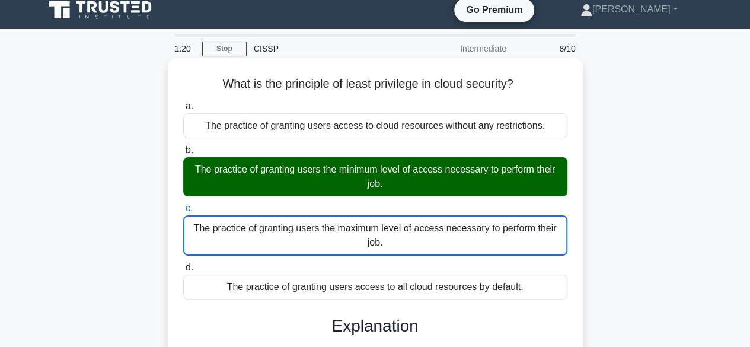
click at [372, 183] on div "The practice of granting users the minimum level of access necessary to perform…" at bounding box center [375, 176] width 384 height 39
click at [183, 154] on input "b. The practice of granting users the minimum level of access necessary to perf…" at bounding box center [183, 150] width 0 height 8
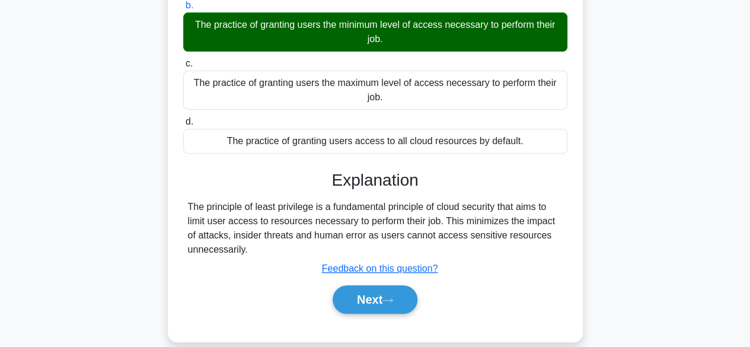
scroll to position [155, 0]
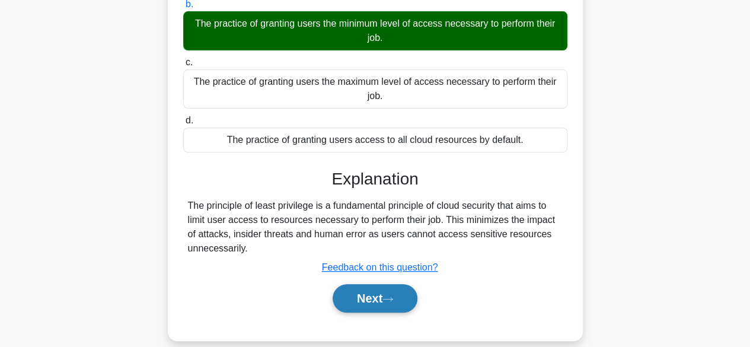
click at [386, 306] on button "Next" at bounding box center [374, 298] width 85 height 28
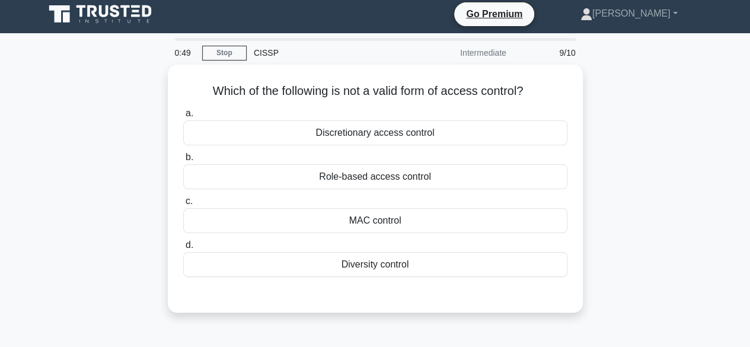
scroll to position [4, 0]
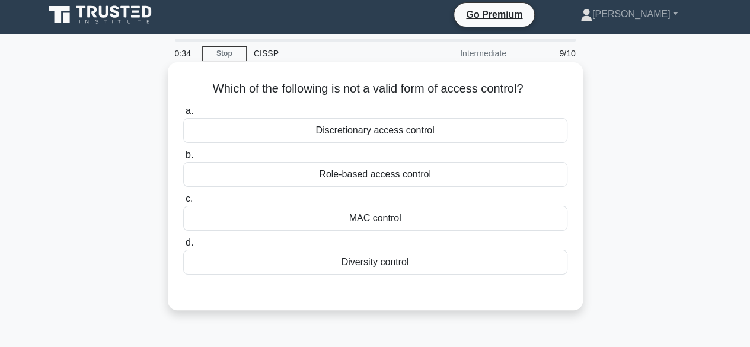
click at [384, 216] on div "MAC control" at bounding box center [375, 218] width 384 height 25
click at [183, 203] on input "c. MAC control" at bounding box center [183, 199] width 0 height 8
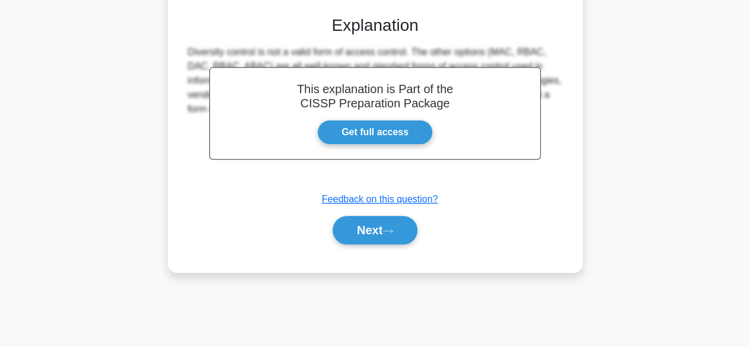
scroll to position [281, 0]
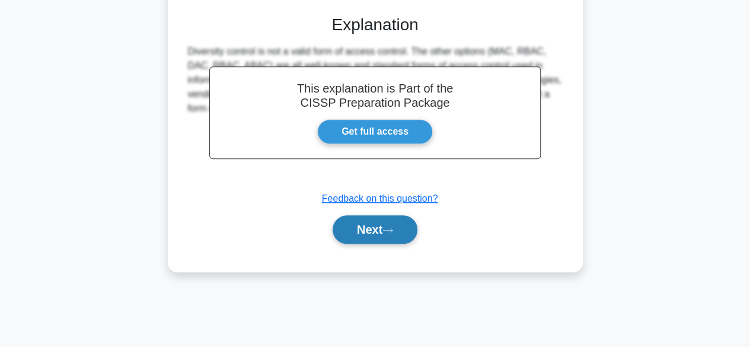
click at [374, 234] on button "Next" at bounding box center [374, 229] width 85 height 28
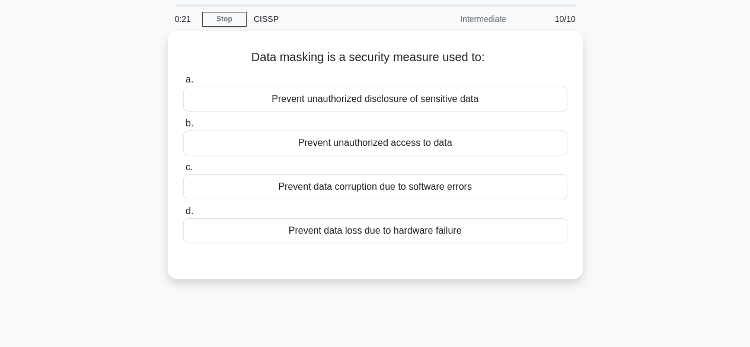
scroll to position [38, 0]
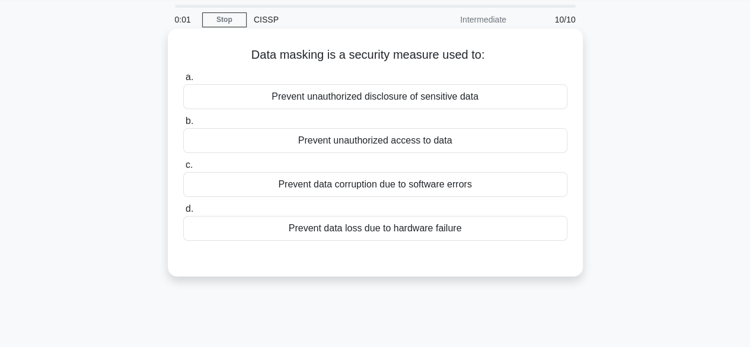
click at [367, 100] on div "Prevent unauthorized disclosure of sensitive data" at bounding box center [375, 96] width 384 height 25
click at [183, 81] on input "a. Prevent unauthorized disclosure of sensitive data" at bounding box center [183, 77] width 0 height 8
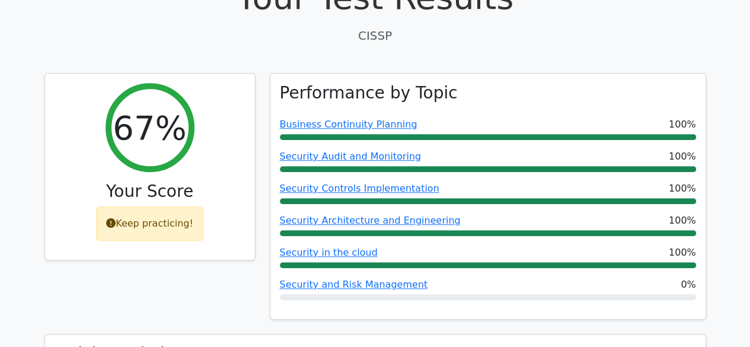
scroll to position [388, 0]
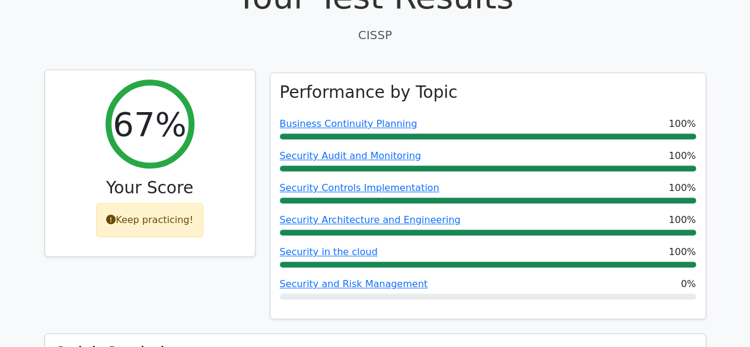
click at [116, 215] on icon at bounding box center [110, 219] width 9 height 9
click at [158, 203] on div "Keep practicing!" at bounding box center [149, 220] width 107 height 34
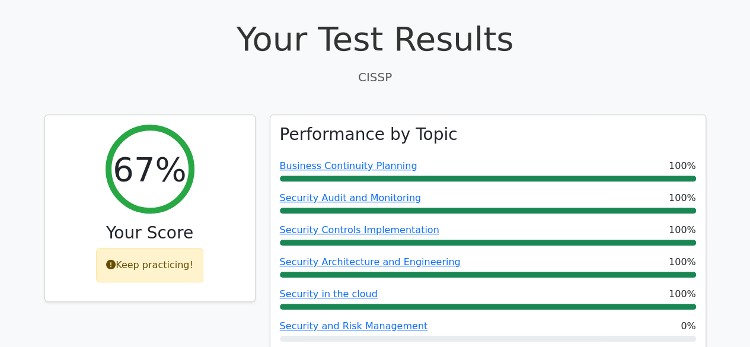
scroll to position [0, 0]
